Goal: Navigation & Orientation: Go to known website

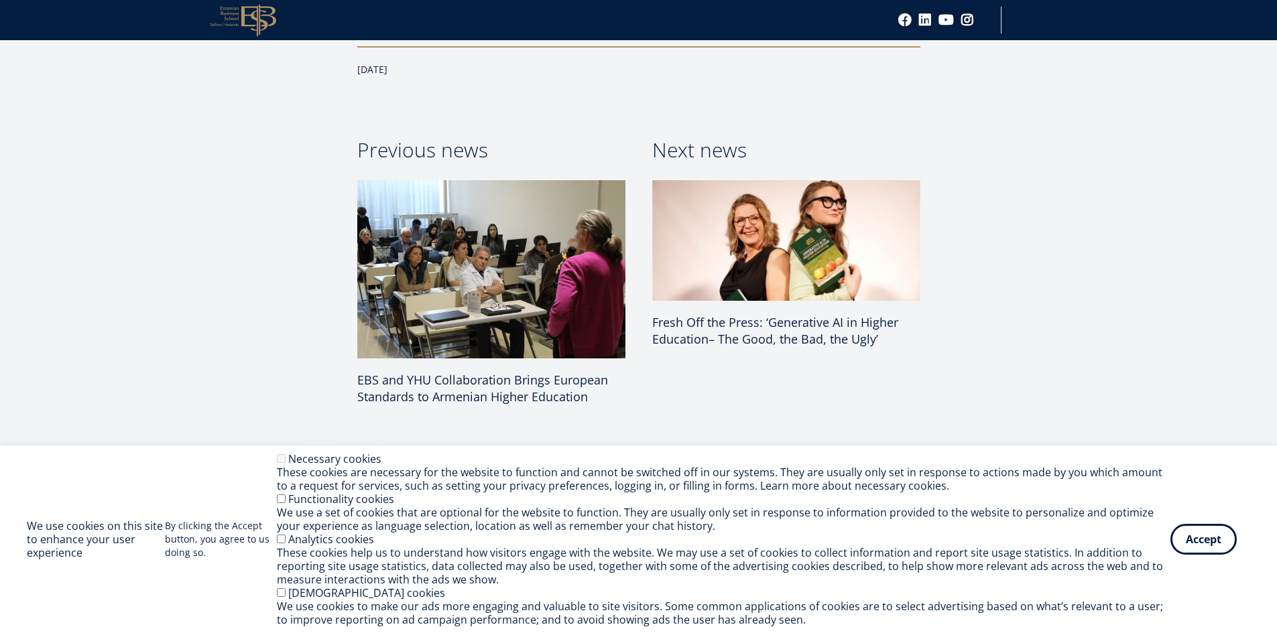
scroll to position [3017, 0]
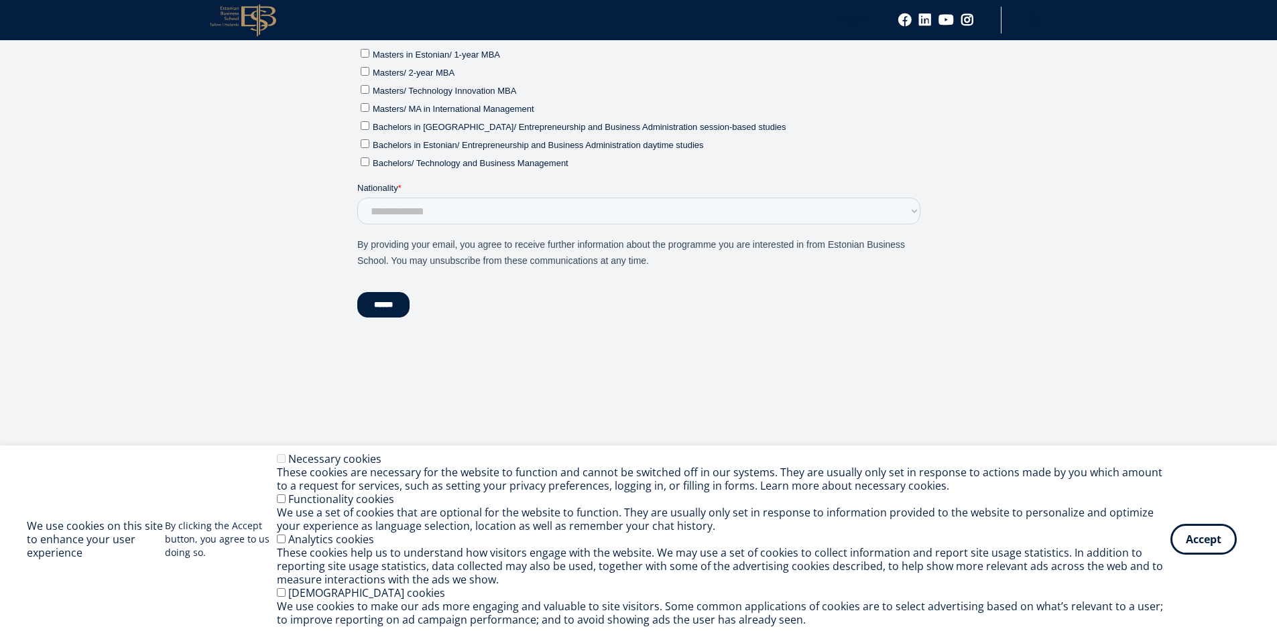
click at [226, 25] on icon "EBS Logo Created with Sketch." at bounding box center [243, 20] width 66 height 33
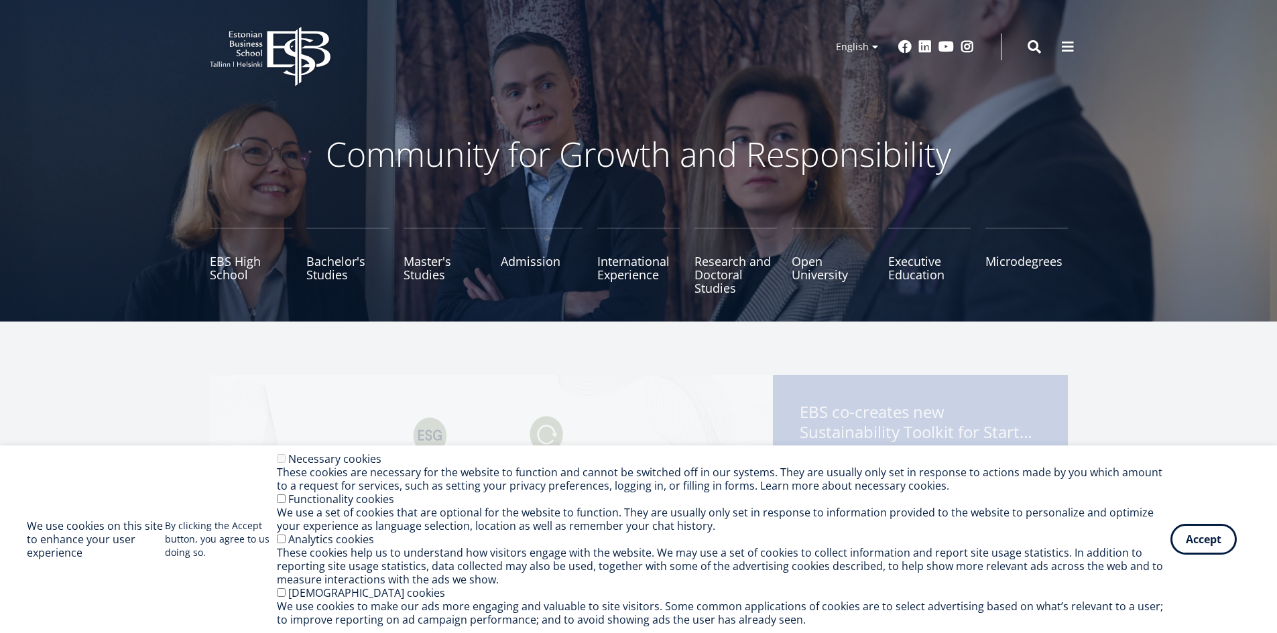
click at [1054, 54] on div "EBS Logo Created with Sketch. Kasutaja konto menüü Log in Estonian Estonian Eng…" at bounding box center [638, 47] width 965 height 40
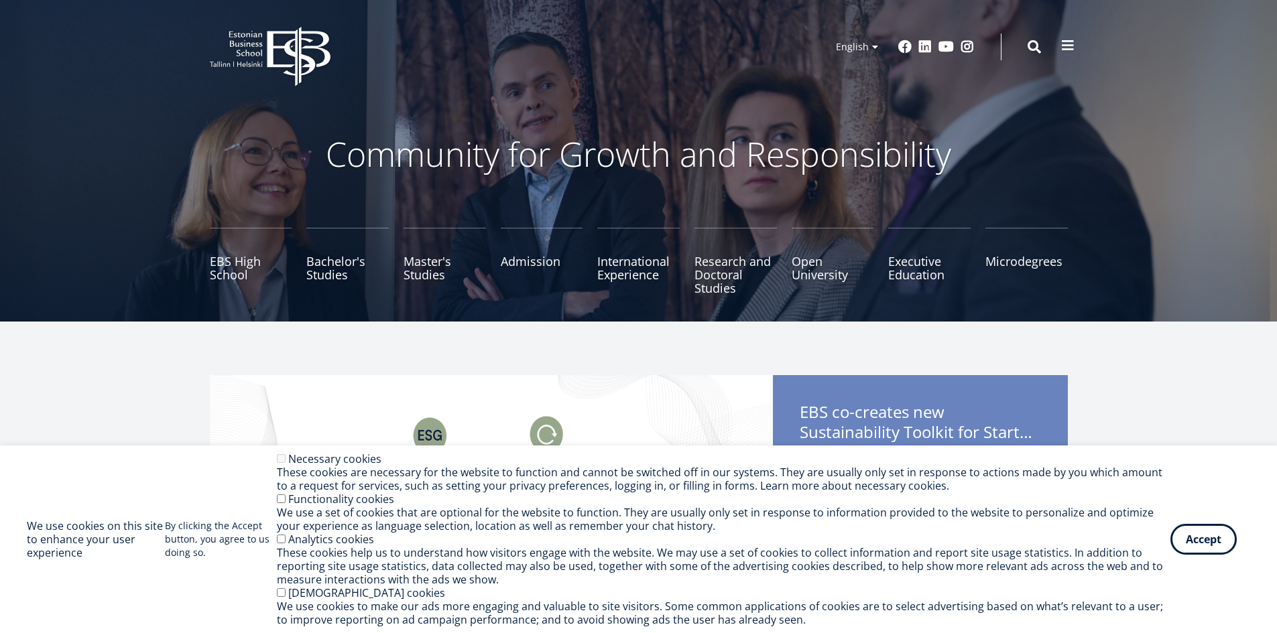
click at [1066, 48] on span at bounding box center [1067, 45] width 13 height 13
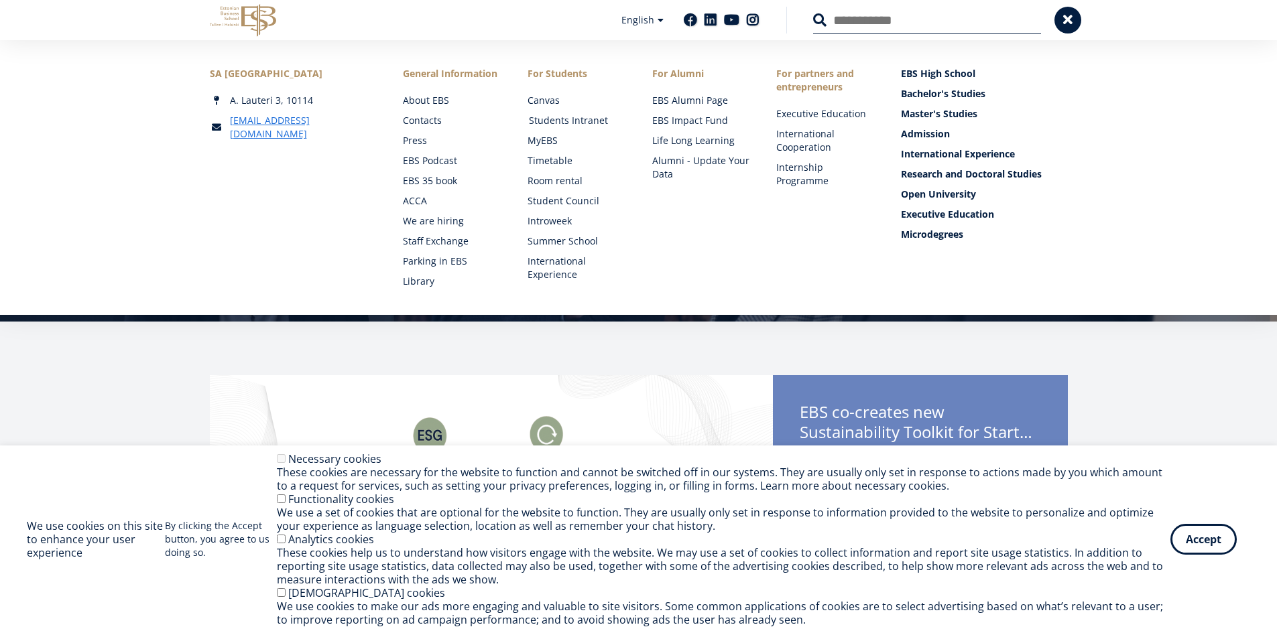
click at [612, 122] on link "Students Intranet" at bounding box center [578, 120] width 98 height 13
